Goal: Check status: Check status

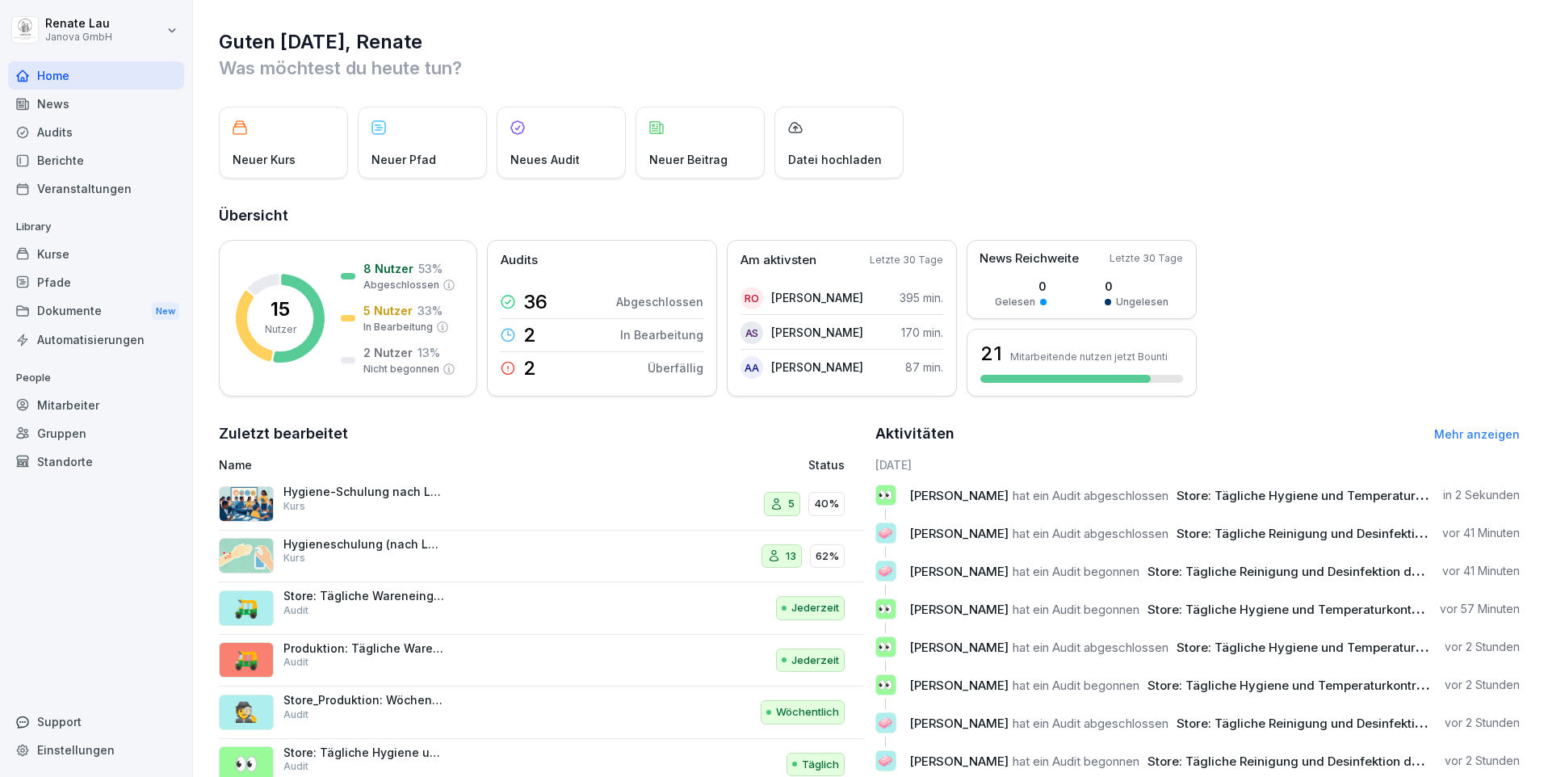
click at [65, 137] on div "Audits" at bounding box center [96, 132] width 176 height 28
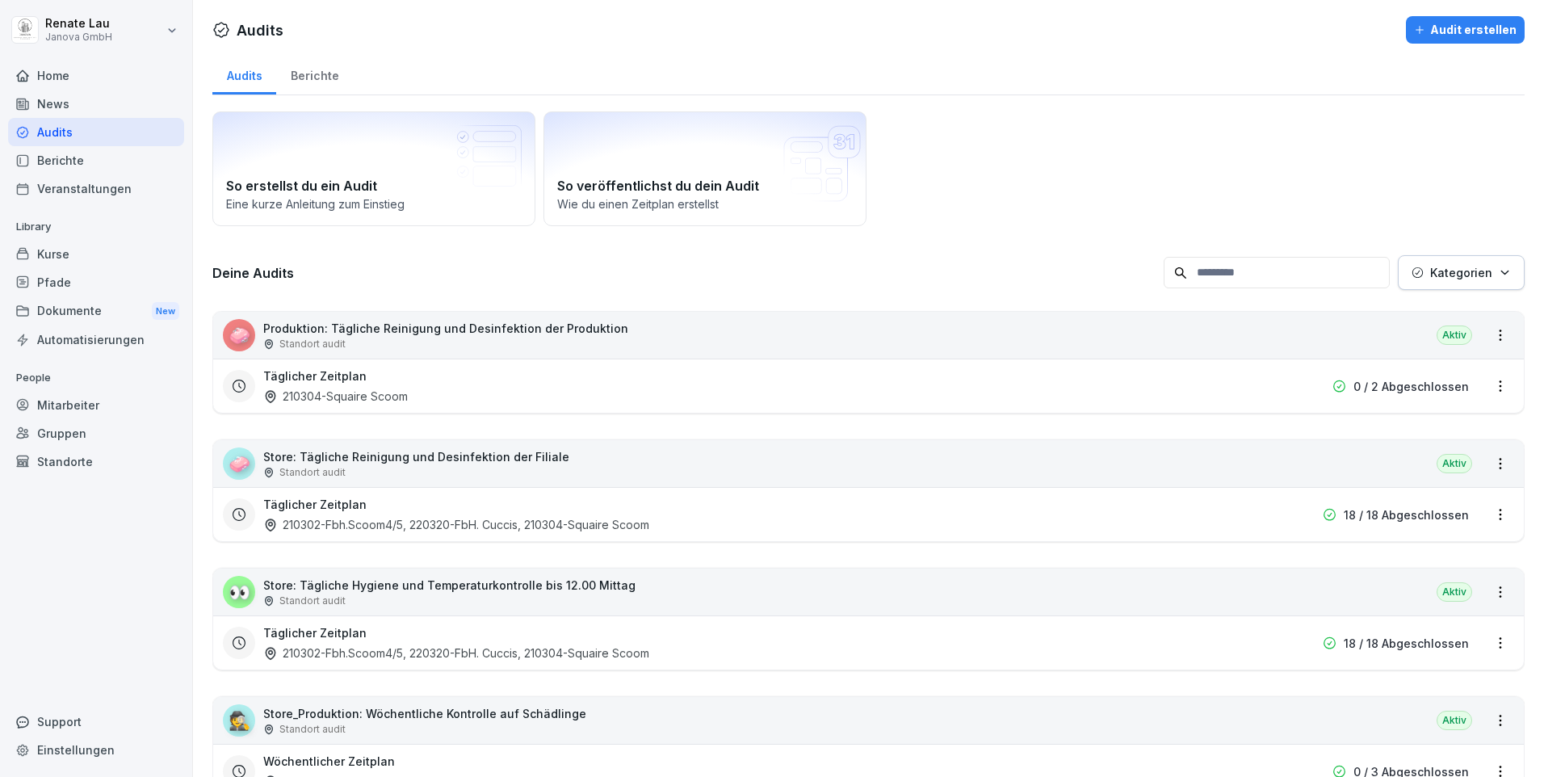
click at [387, 452] on p "Store: Tägliche Reinigung und Desinfektion der Filiale" at bounding box center [416, 456] width 306 height 17
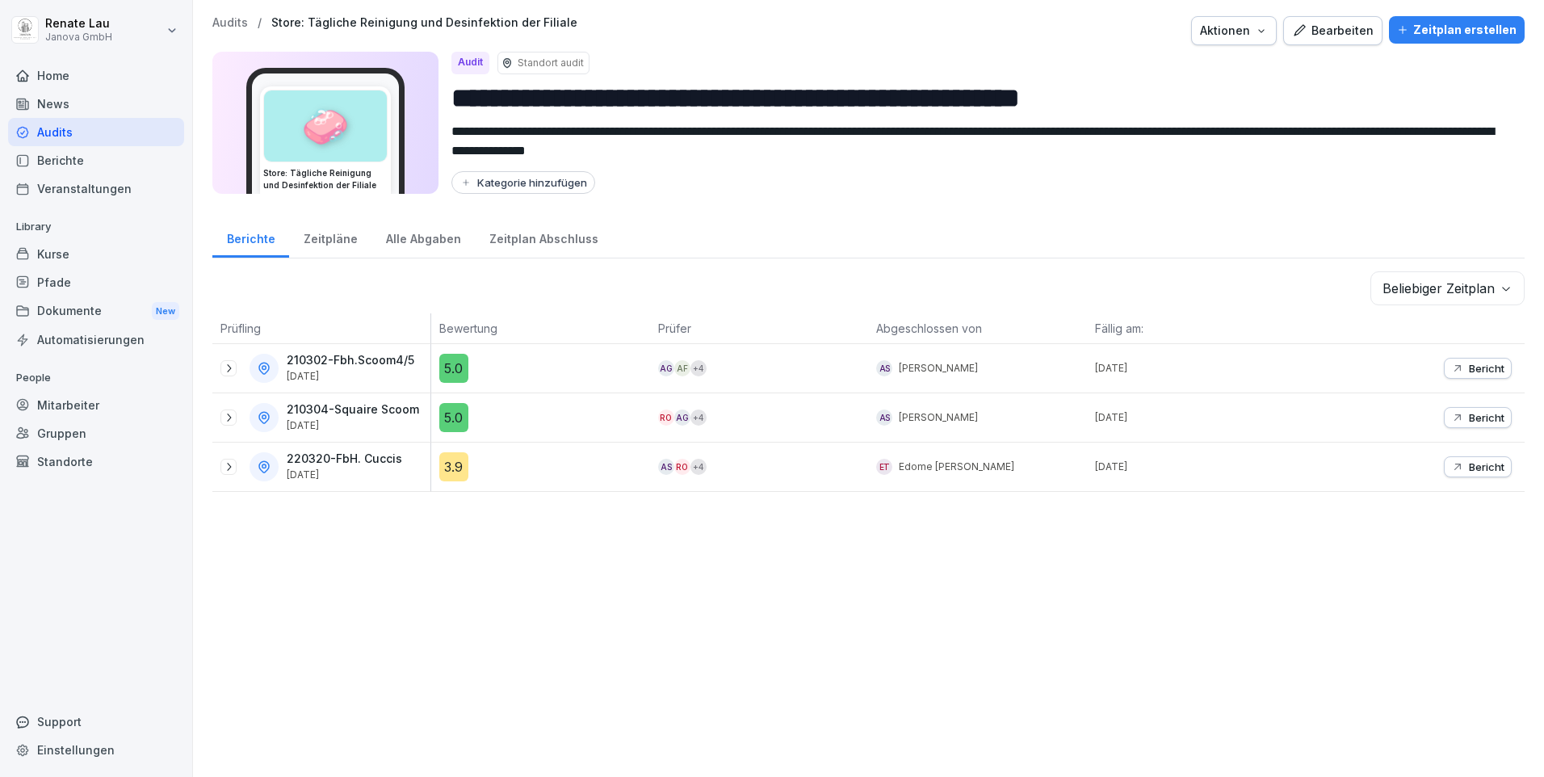
click at [449, 468] on div "3.9" at bounding box center [453, 466] width 29 height 29
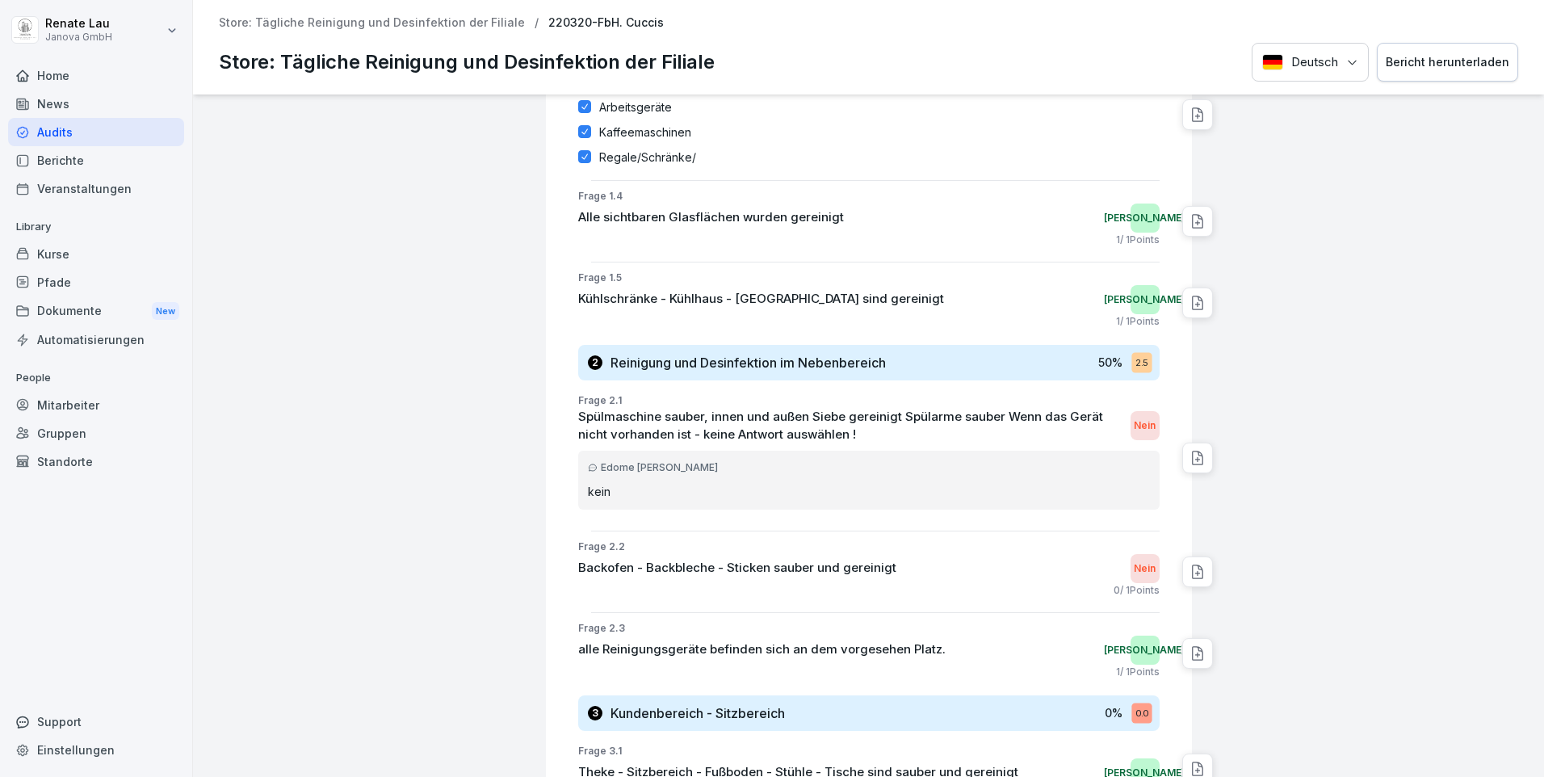
scroll to position [948, 0]
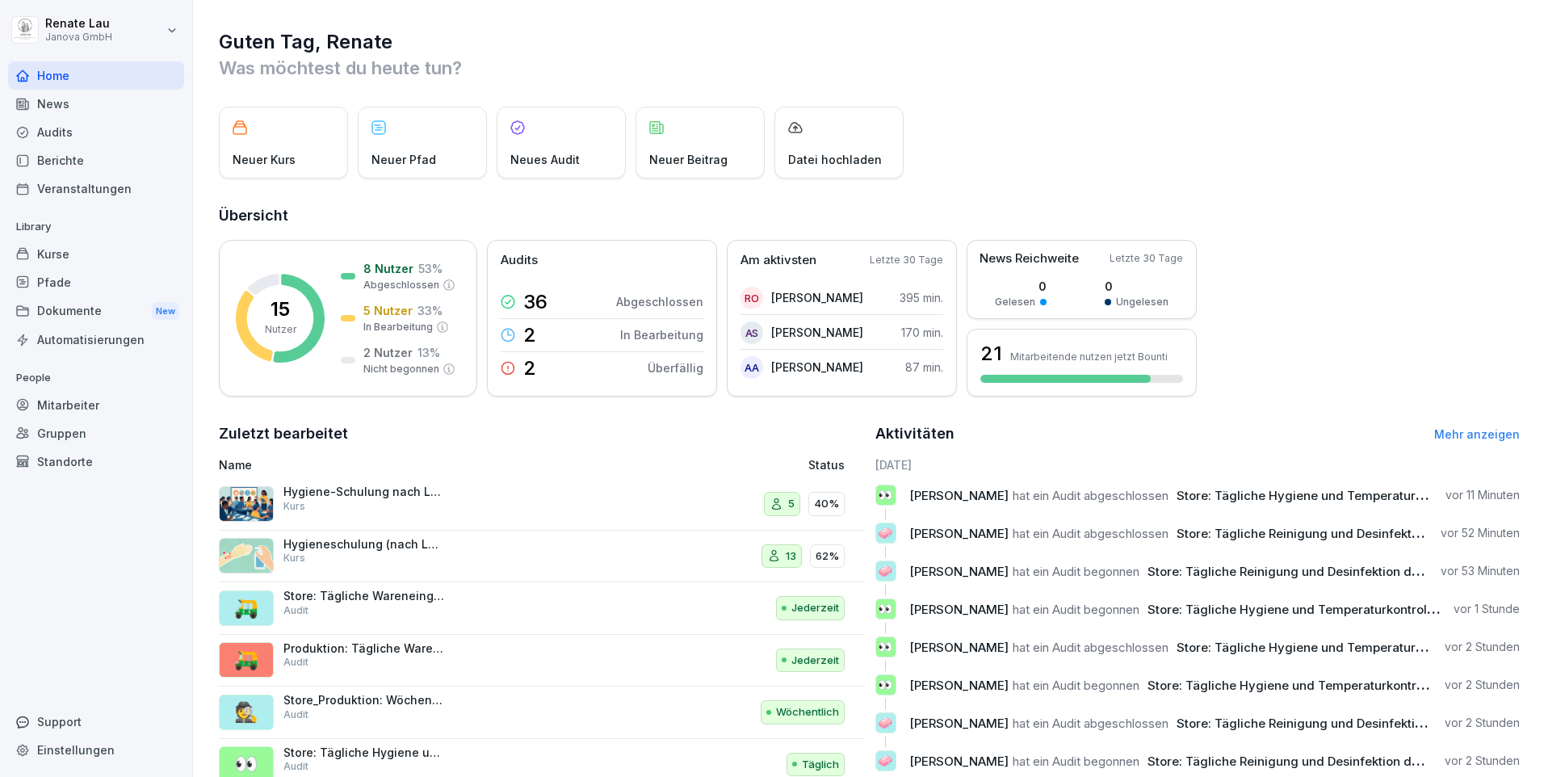
click at [77, 132] on div "Audits" at bounding box center [96, 132] width 176 height 28
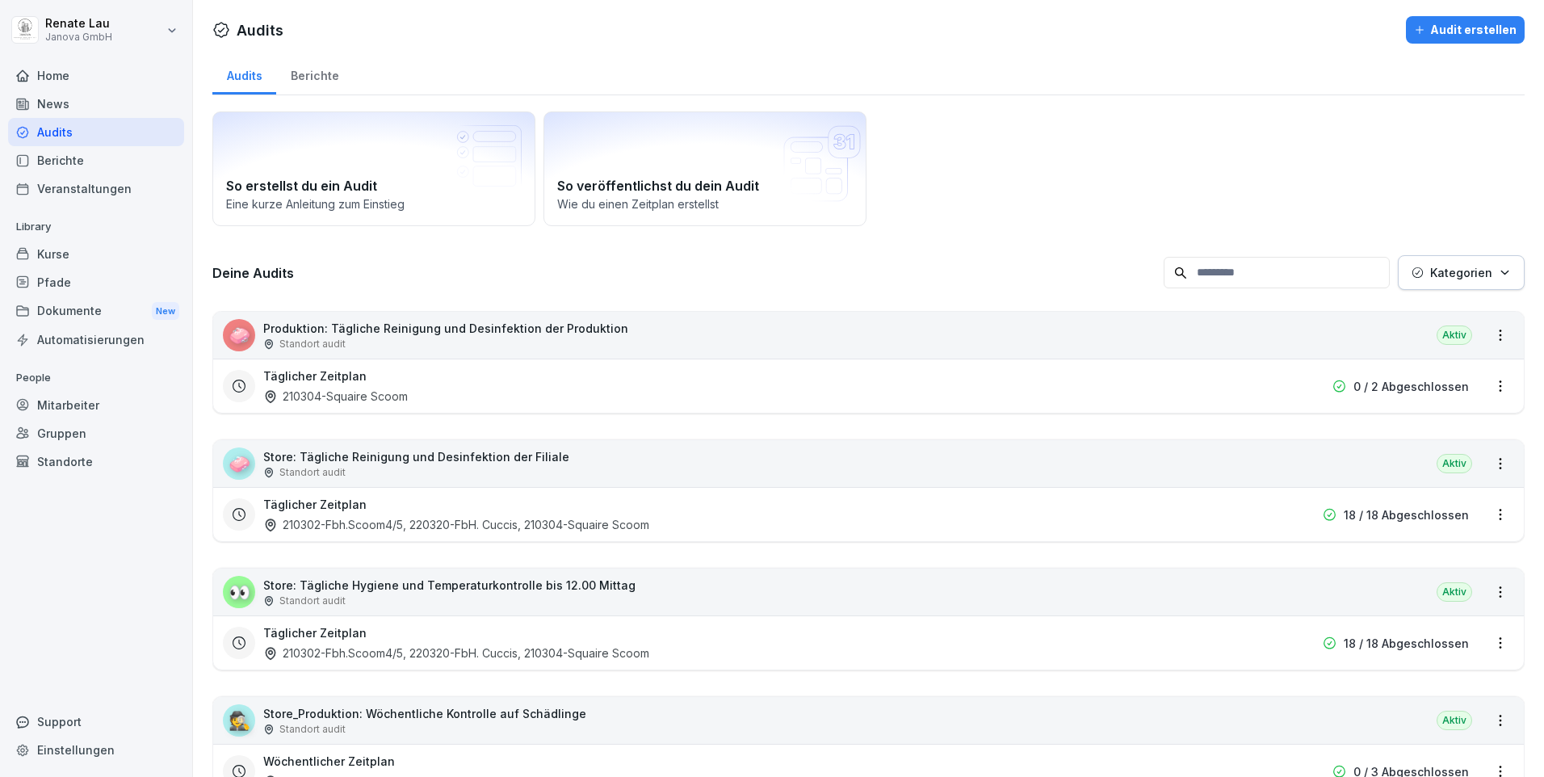
click at [413, 588] on p "Store: Tägliche Hygiene und Temperaturkontrolle bis 12.00 Mittag" at bounding box center [449, 585] width 372 height 17
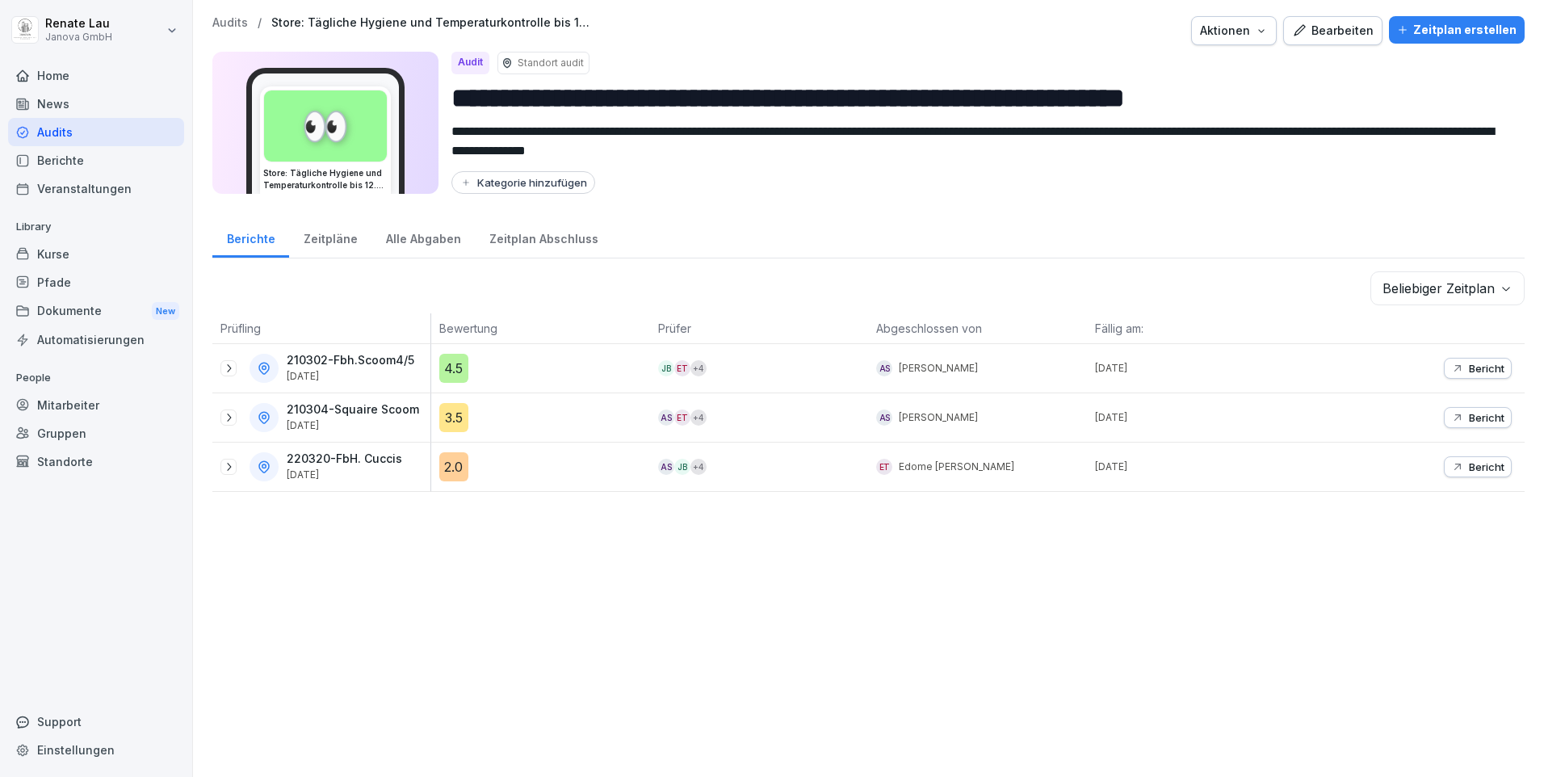
click at [453, 466] on div "2.0" at bounding box center [453, 466] width 29 height 29
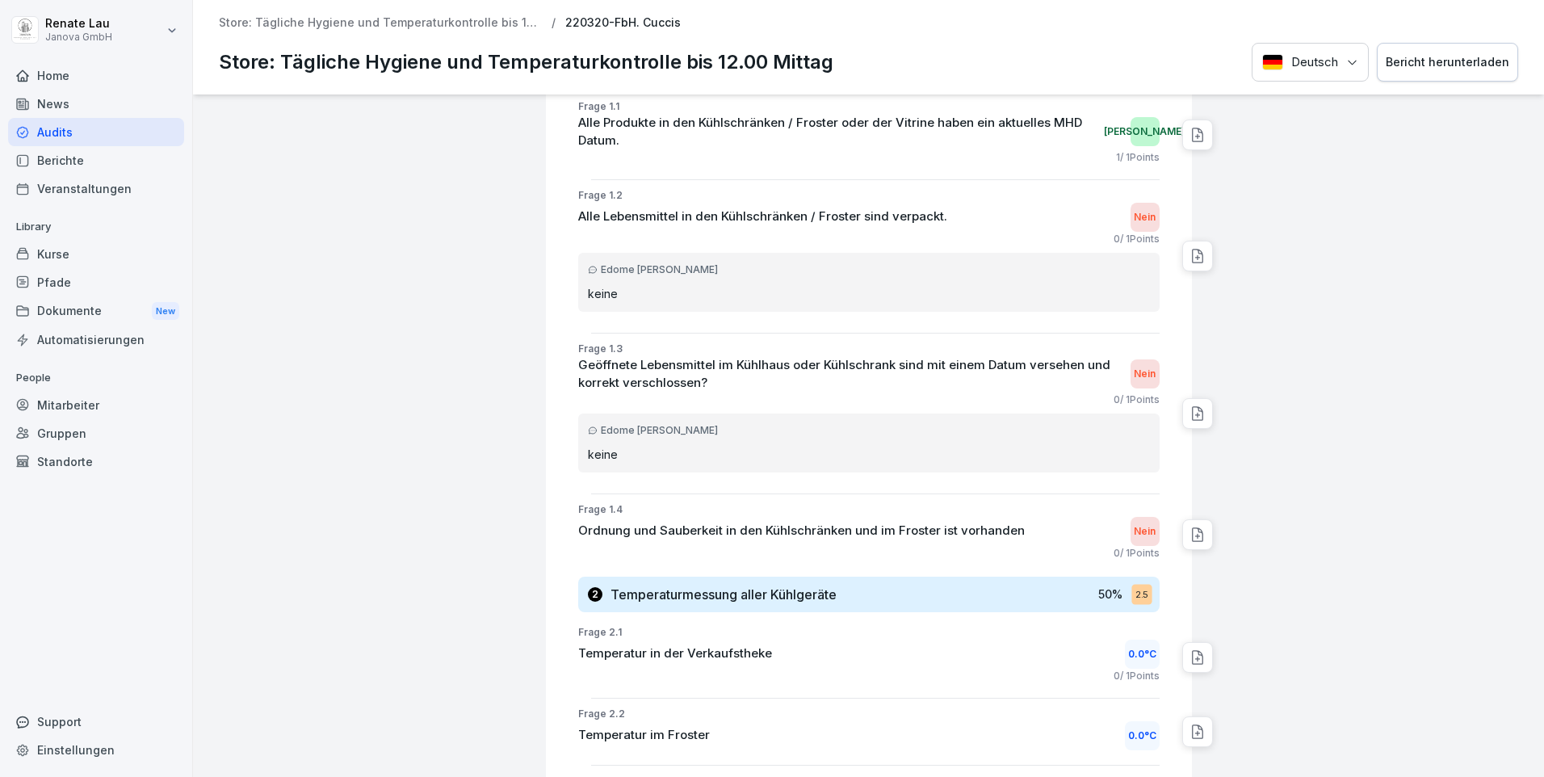
scroll to position [464, 0]
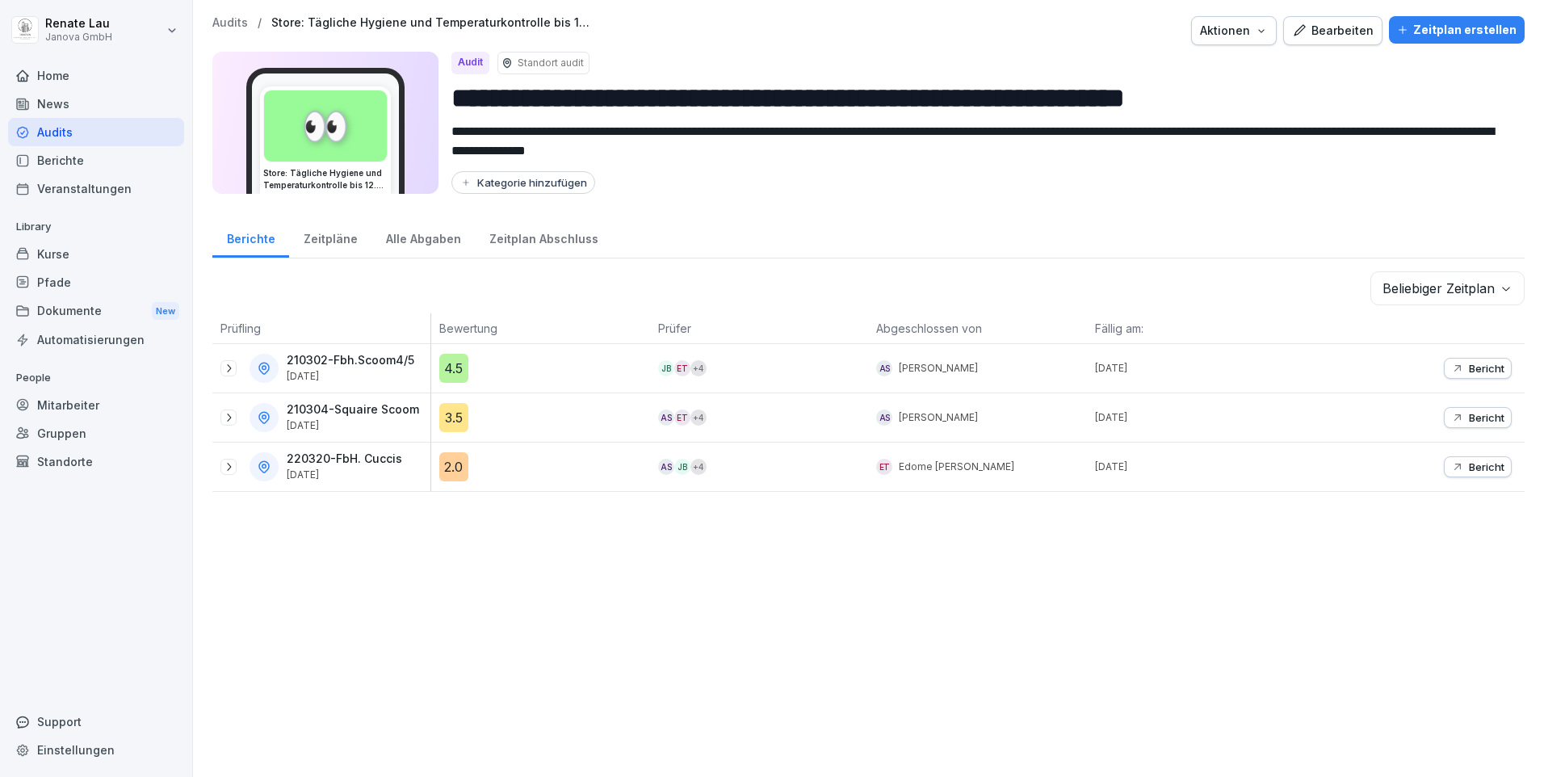
click at [47, 161] on div "Berichte" at bounding box center [96, 160] width 176 height 28
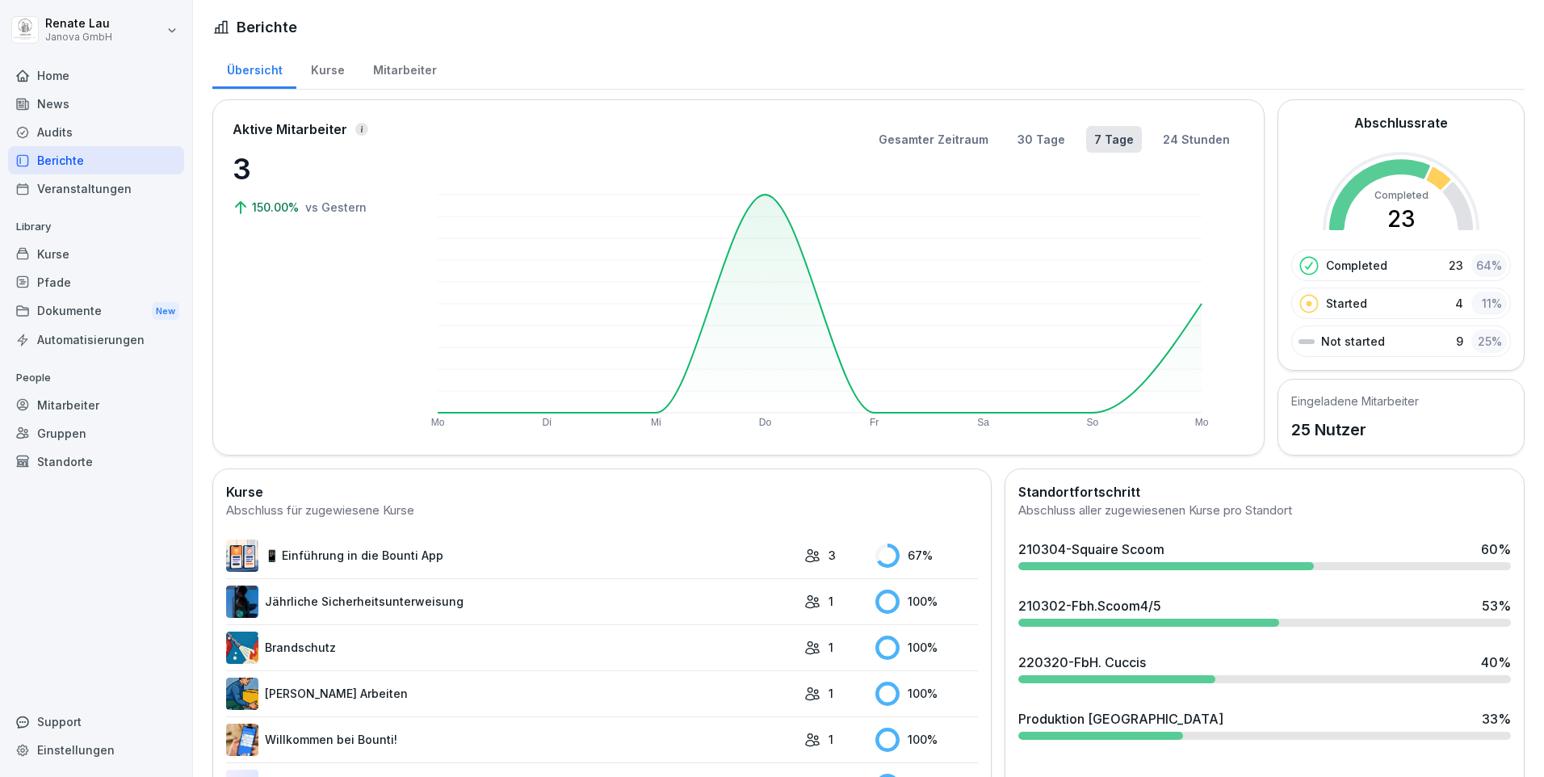
click at [58, 135] on div "Audits" at bounding box center [96, 132] width 176 height 28
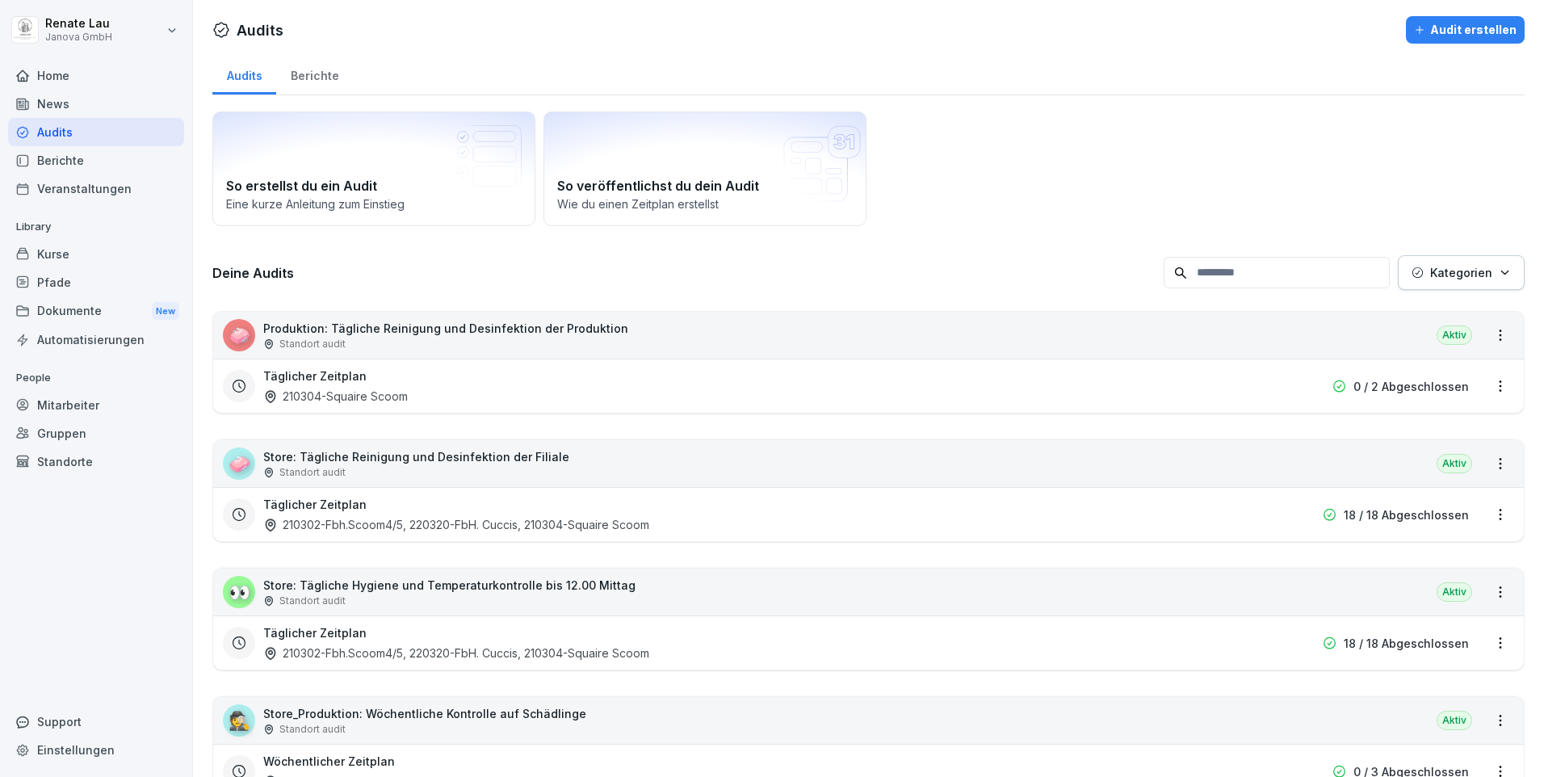
click at [386, 586] on p "Store: Tägliche Hygiene und Temperaturkontrolle bis 12.00 Mittag" at bounding box center [449, 585] width 372 height 17
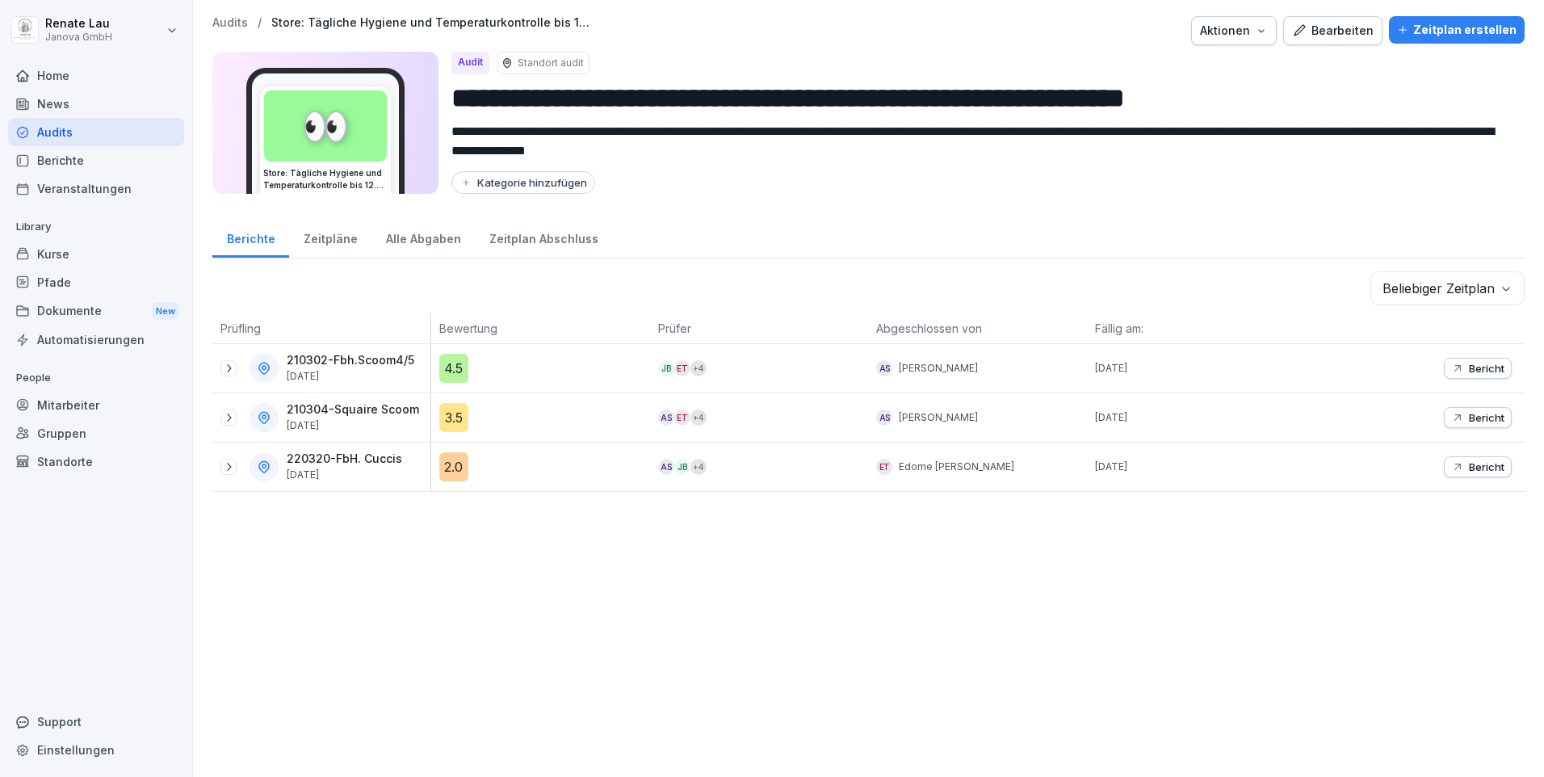
click at [453, 417] on div "3.5" at bounding box center [453, 417] width 29 height 29
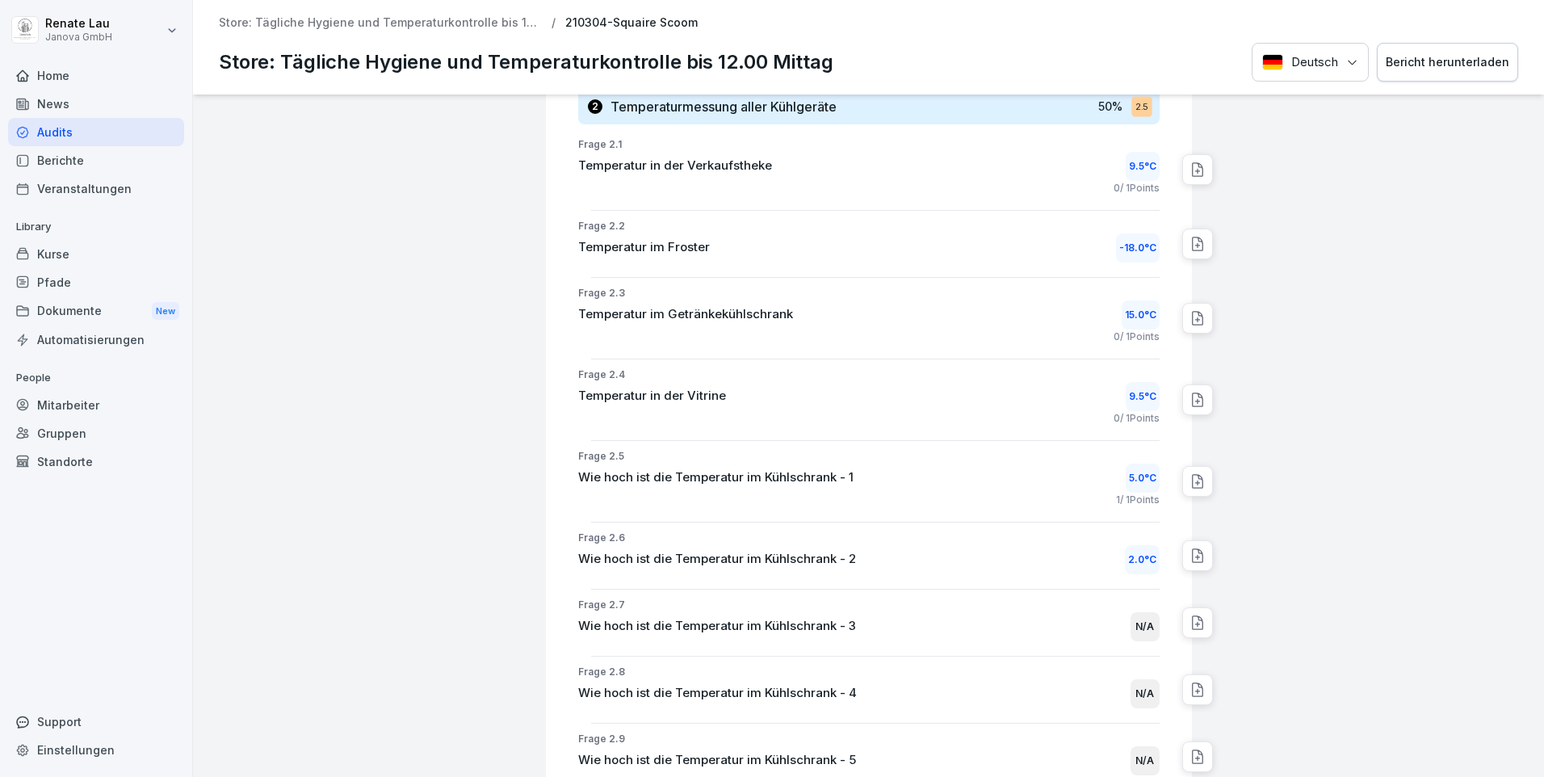
scroll to position [808, 0]
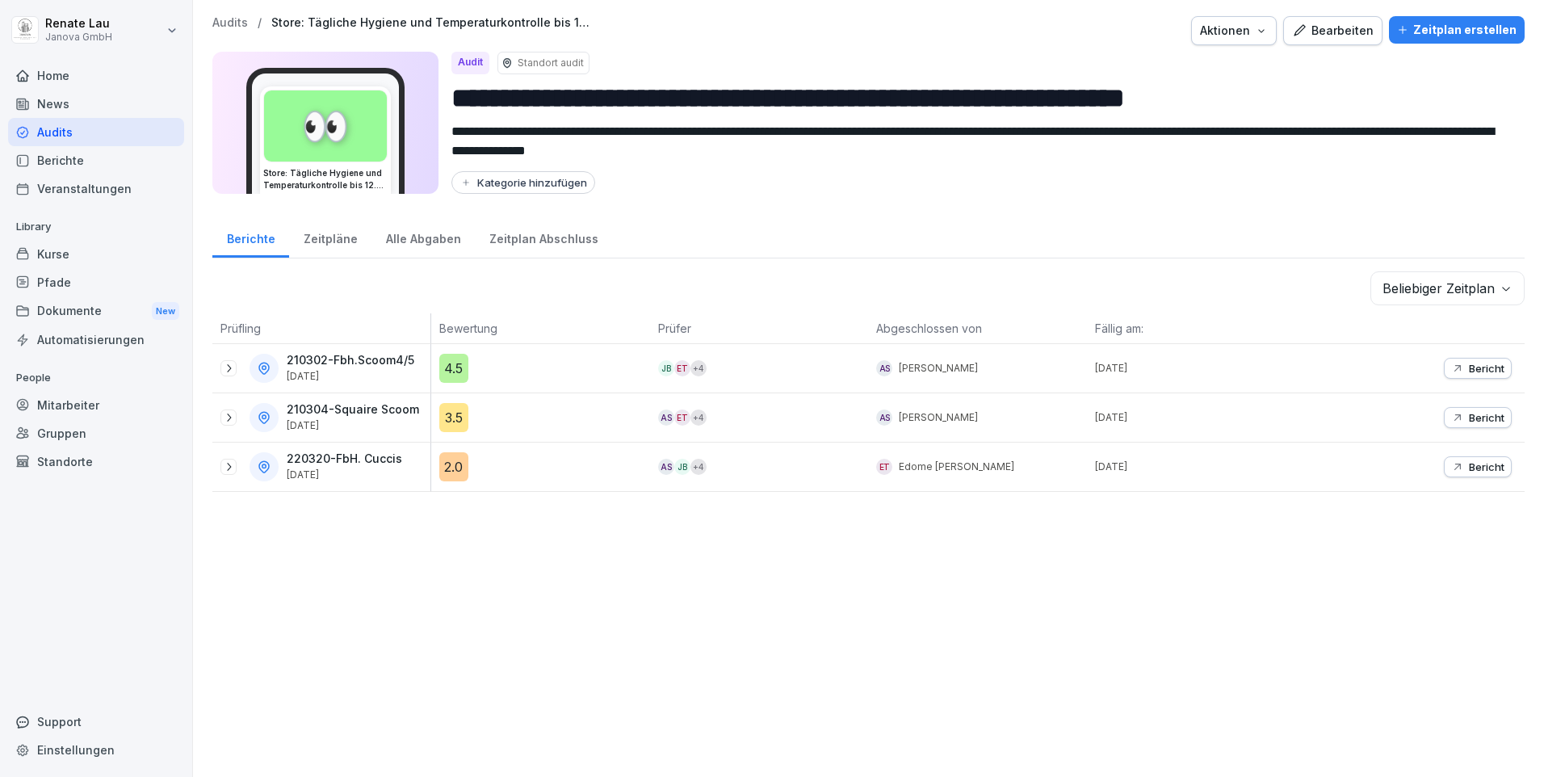
click at [163, 28] on html "**********" at bounding box center [772, 388] width 1544 height 777
click at [90, 102] on div "Abmelden" at bounding box center [103, 102] width 160 height 30
